Goal: Task Accomplishment & Management: Use online tool/utility

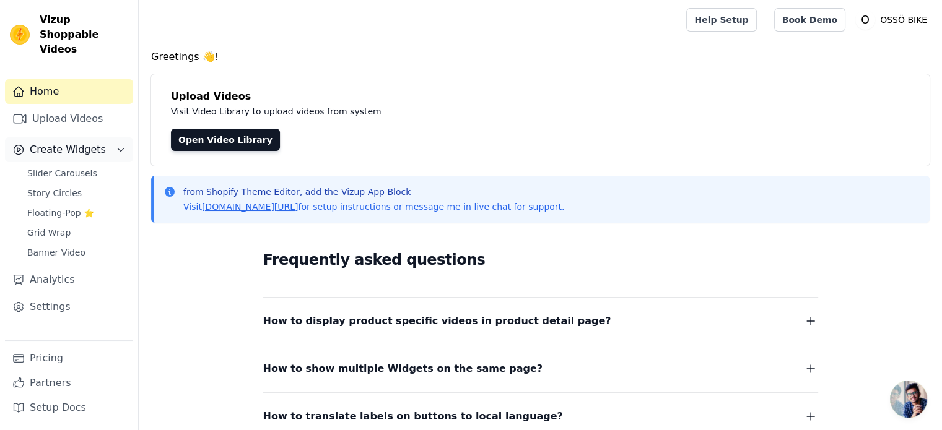
click at [72, 142] on span "Create Widgets" at bounding box center [68, 149] width 76 height 15
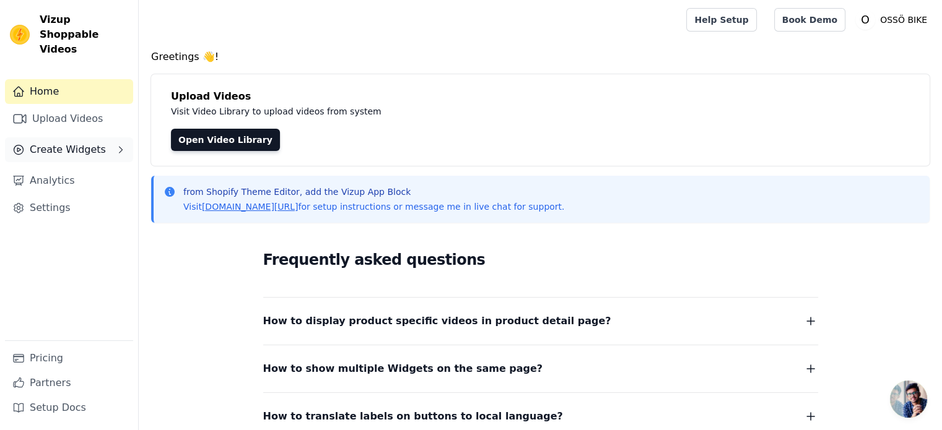
click at [111, 137] on button "Create Widgets" at bounding box center [69, 149] width 128 height 25
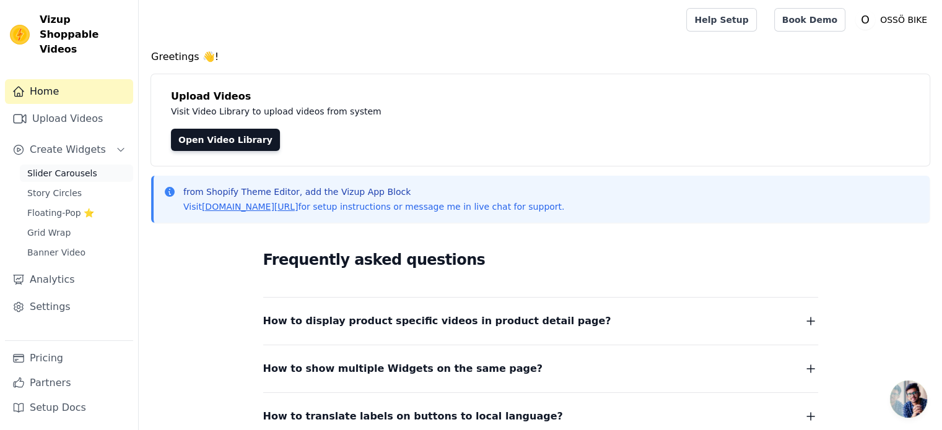
click at [48, 167] on span "Slider Carousels" at bounding box center [62, 173] width 70 height 12
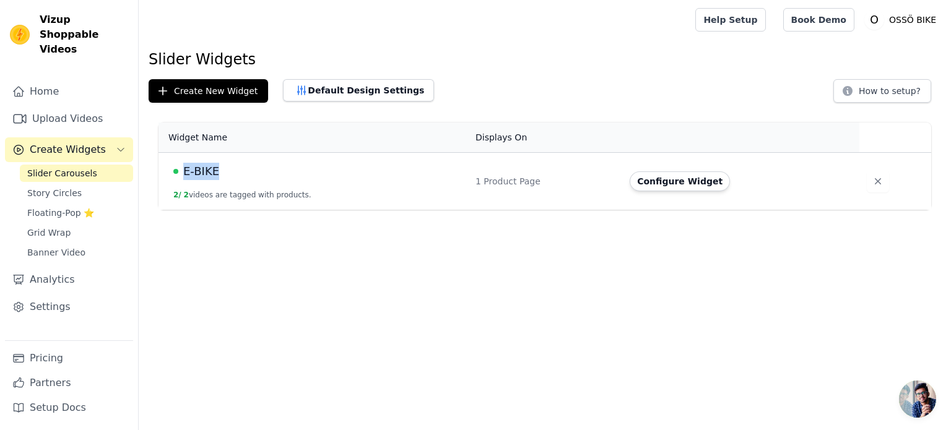
drag, startPoint x: 220, startPoint y: 168, endPoint x: 181, endPoint y: 170, distance: 39.6
click at [181, 170] on div "E-BIKE" at bounding box center [316, 171] width 287 height 17
copy span "E-BIKE"
click at [672, 185] on button "Configure Widget" at bounding box center [680, 182] width 100 height 20
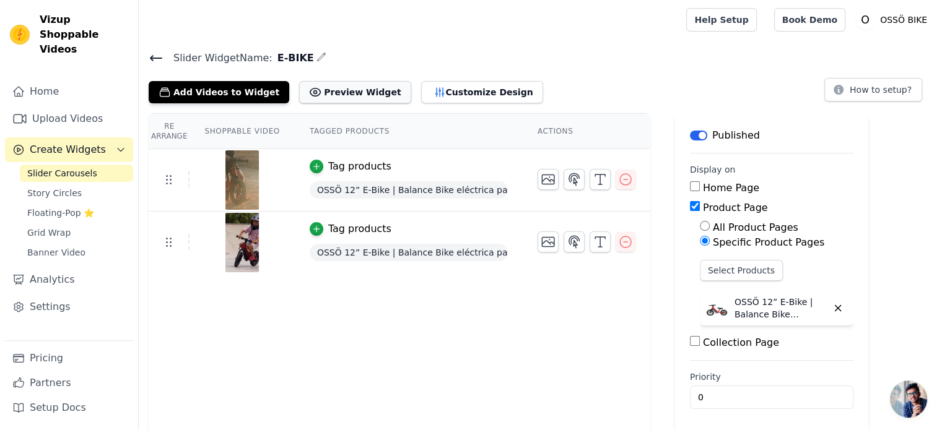
click at [342, 89] on button "Preview Widget" at bounding box center [354, 92] width 111 height 22
